Goal: Information Seeking & Learning: Check status

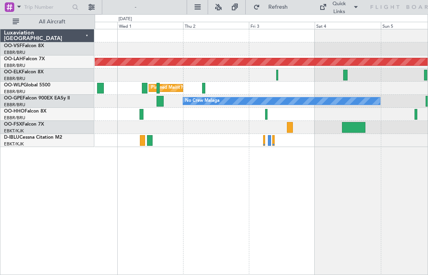
click at [257, 129] on div at bounding box center [261, 127] width 333 height 13
click at [285, 130] on div at bounding box center [261, 127] width 333 height 13
click at [295, 128] on div at bounding box center [261, 127] width 333 height 13
click at [292, 128] on div at bounding box center [290, 127] width 6 height 11
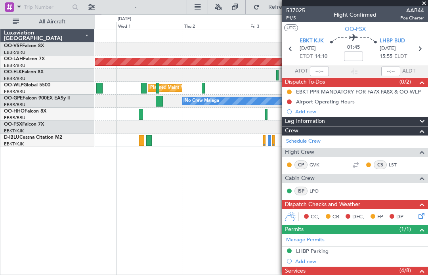
click at [426, 6] on span at bounding box center [424, 3] width 8 height 7
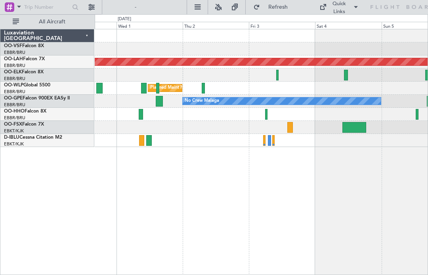
click at [353, 124] on div at bounding box center [354, 127] width 24 height 11
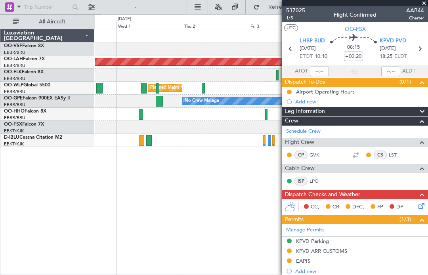
click at [427, 2] on span at bounding box center [424, 3] width 8 height 7
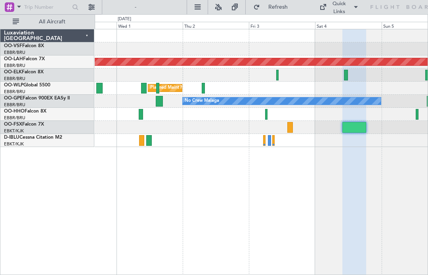
type input "0"
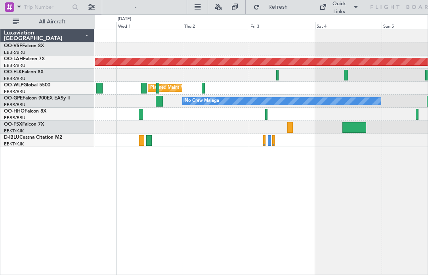
click at [349, 123] on div at bounding box center [354, 127] width 24 height 11
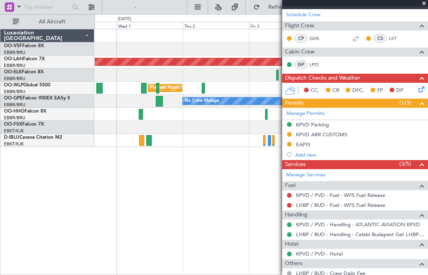
scroll to position [118, 0]
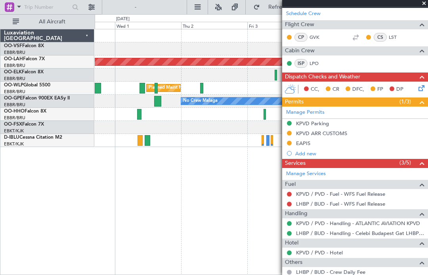
click at [99, 268] on div "Planned Maint [PERSON_NAME]-[GEOGRAPHIC_DATA][PERSON_NAME] ([GEOGRAPHIC_DATA][P…" at bounding box center [261, 152] width 333 height 246
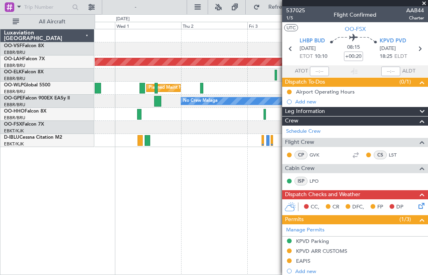
scroll to position [0, 0]
click at [398, 38] on span "KPVD PVD" at bounding box center [393, 41] width 27 height 8
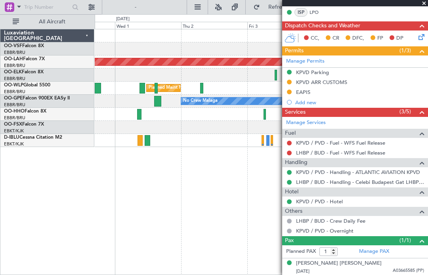
scroll to position [168, 0]
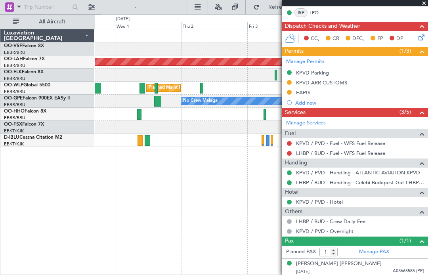
click at [423, 5] on span at bounding box center [424, 3] width 8 height 7
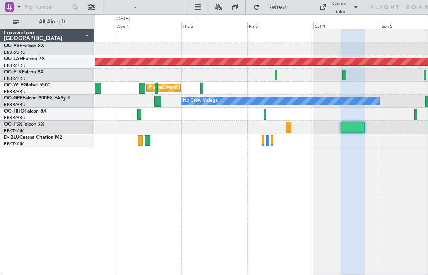
type input "0"
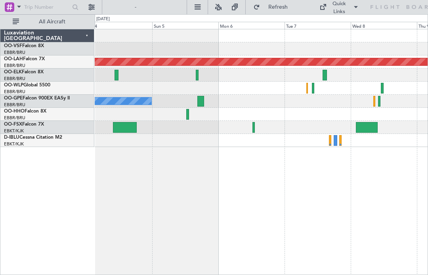
click at [252, 127] on div at bounding box center [253, 127] width 2 height 11
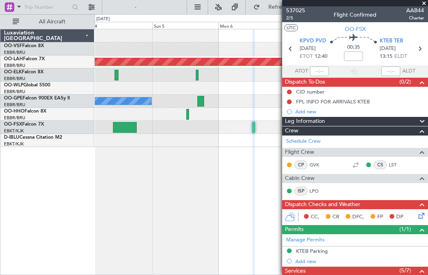
click at [423, 6] on span at bounding box center [424, 3] width 8 height 7
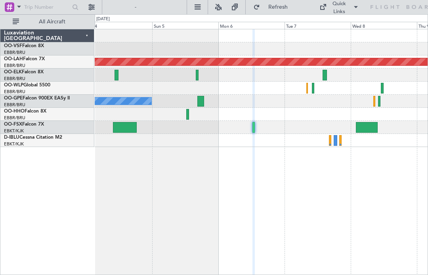
type input "0"
click at [368, 128] on div at bounding box center [367, 127] width 22 height 11
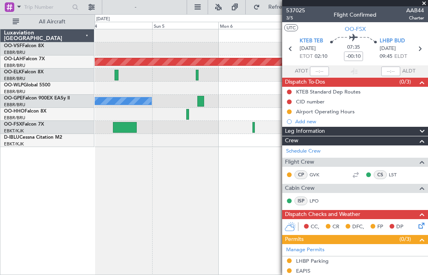
click at [415, 12] on span "AAB44" at bounding box center [415, 10] width 18 height 8
click at [425, 5] on span at bounding box center [424, 3] width 8 height 7
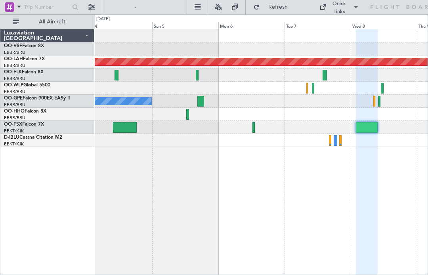
type input "0"
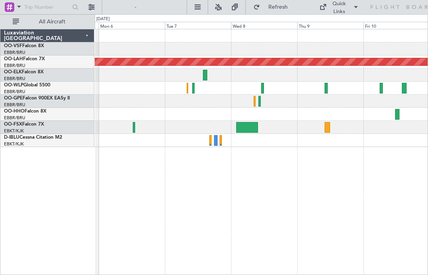
click at [330, 126] on div at bounding box center [327, 127] width 6 height 11
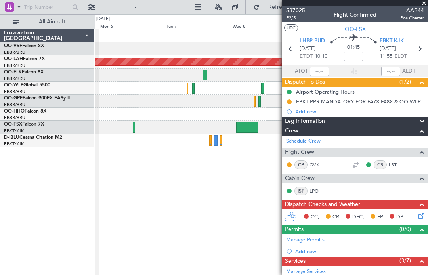
click at [421, 4] on span at bounding box center [424, 3] width 8 height 7
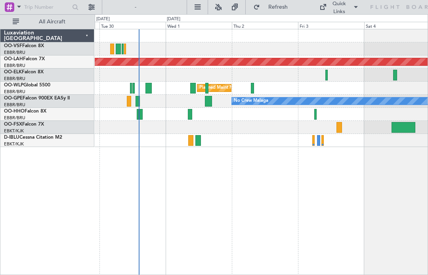
click at [341, 132] on div at bounding box center [339, 127] width 6 height 11
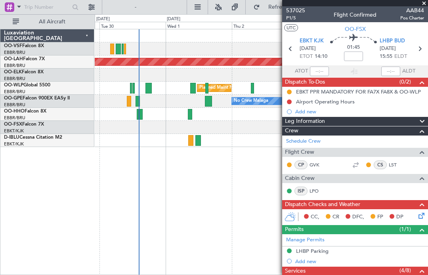
click at [425, 3] on span at bounding box center [424, 3] width 8 height 7
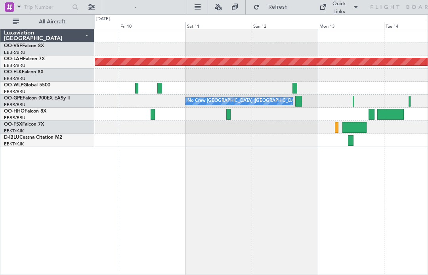
click at [355, 123] on div at bounding box center [354, 127] width 24 height 11
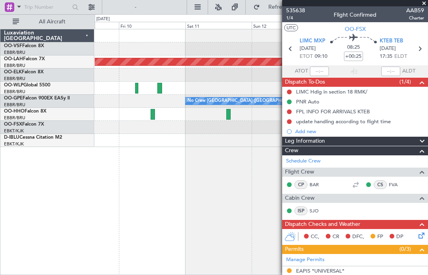
click at [417, 6] on div at bounding box center [355, 3] width 146 height 6
click at [424, 4] on span at bounding box center [424, 3] width 8 height 7
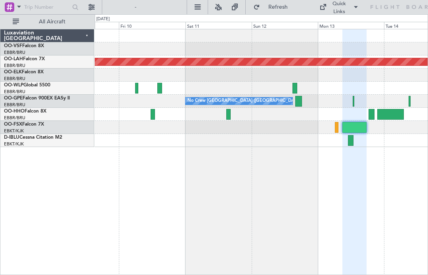
type input "0"
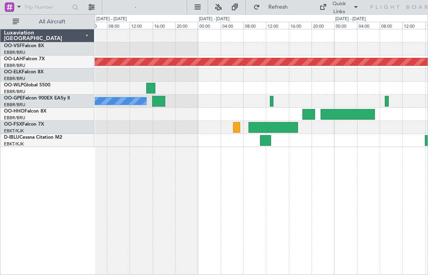
click at [235, 129] on div at bounding box center [236, 127] width 7 height 11
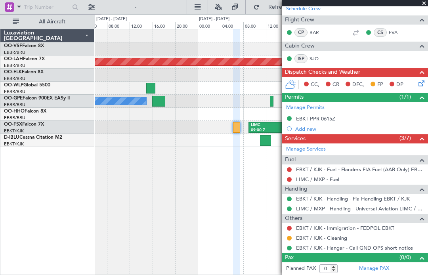
scroll to position [171, 0]
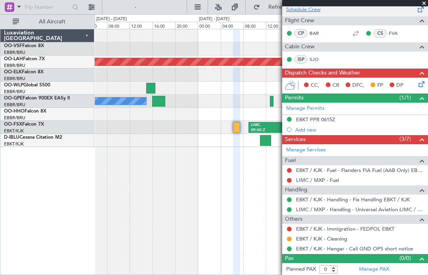
click at [418, 6] on span at bounding box center [421, 8] width 10 height 6
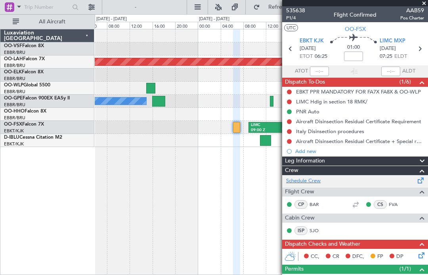
scroll to position [0, 0]
click at [416, 6] on div at bounding box center [355, 3] width 146 height 6
click at [417, 6] on div at bounding box center [355, 3] width 146 height 6
click at [421, 8] on span "AAB59" at bounding box center [412, 10] width 24 height 8
click at [423, 1] on span at bounding box center [424, 3] width 8 height 7
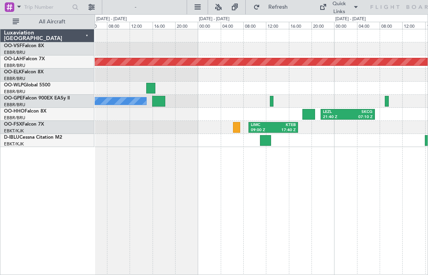
click at [424, 4] on icon at bounding box center [402, 7] width 65 height 7
click at [265, 128] on div "09:00 Z" at bounding box center [262, 131] width 22 height 6
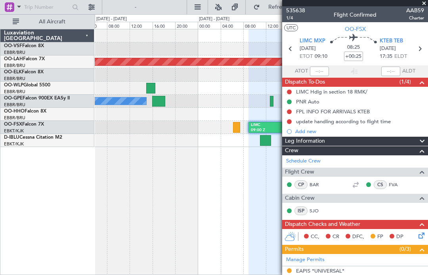
click at [420, 8] on span "AAB59" at bounding box center [415, 10] width 18 height 8
click at [423, 4] on span at bounding box center [424, 3] width 8 height 7
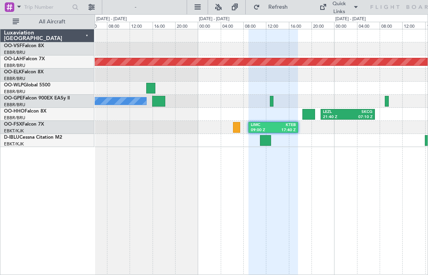
type input "0"
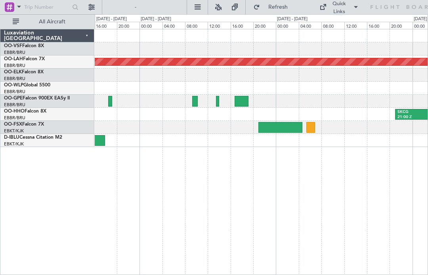
click at [280, 128] on div at bounding box center [280, 127] width 44 height 11
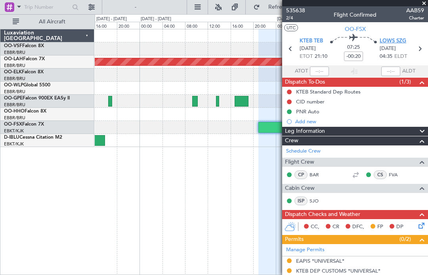
click at [399, 39] on span "LOWS SZG" at bounding box center [393, 41] width 27 height 8
click at [418, 2] on div at bounding box center [355, 3] width 146 height 6
click at [417, 5] on div at bounding box center [355, 3] width 146 height 6
click at [420, 5] on span at bounding box center [424, 3] width 8 height 7
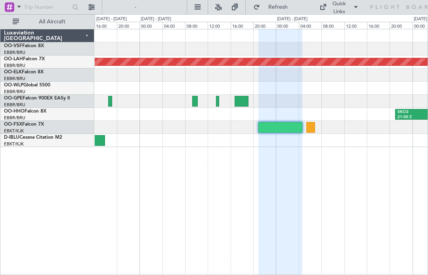
type input "0"
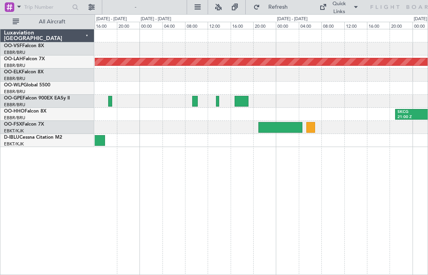
click at [310, 129] on div at bounding box center [310, 127] width 9 height 11
